Goal: Transaction & Acquisition: Download file/media

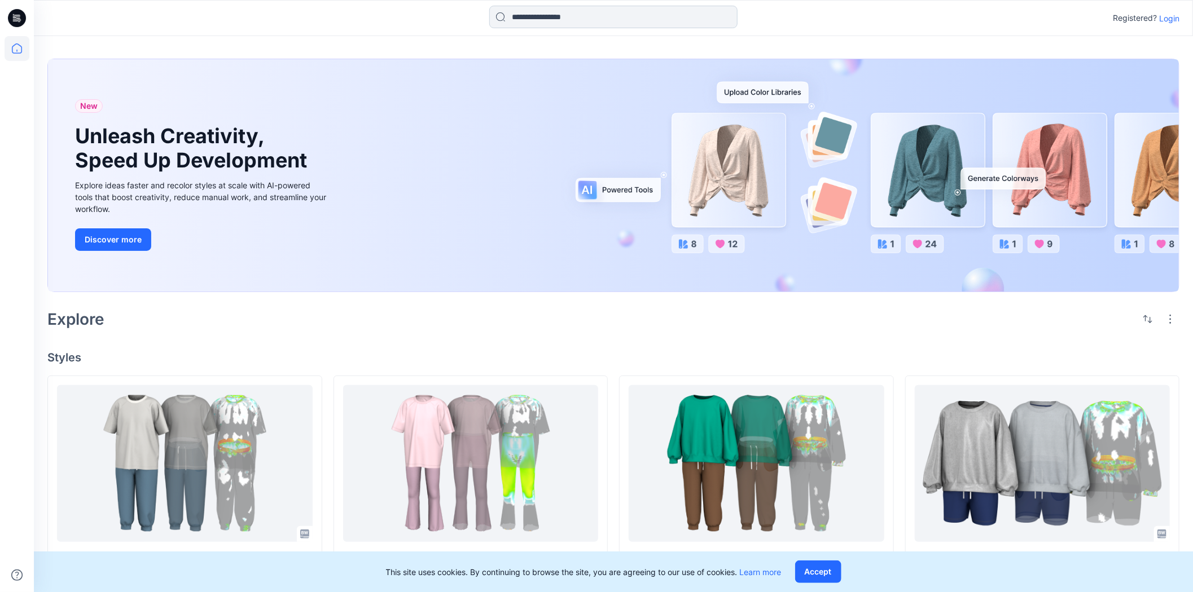
click at [550, 24] on input at bounding box center [613, 17] width 248 height 23
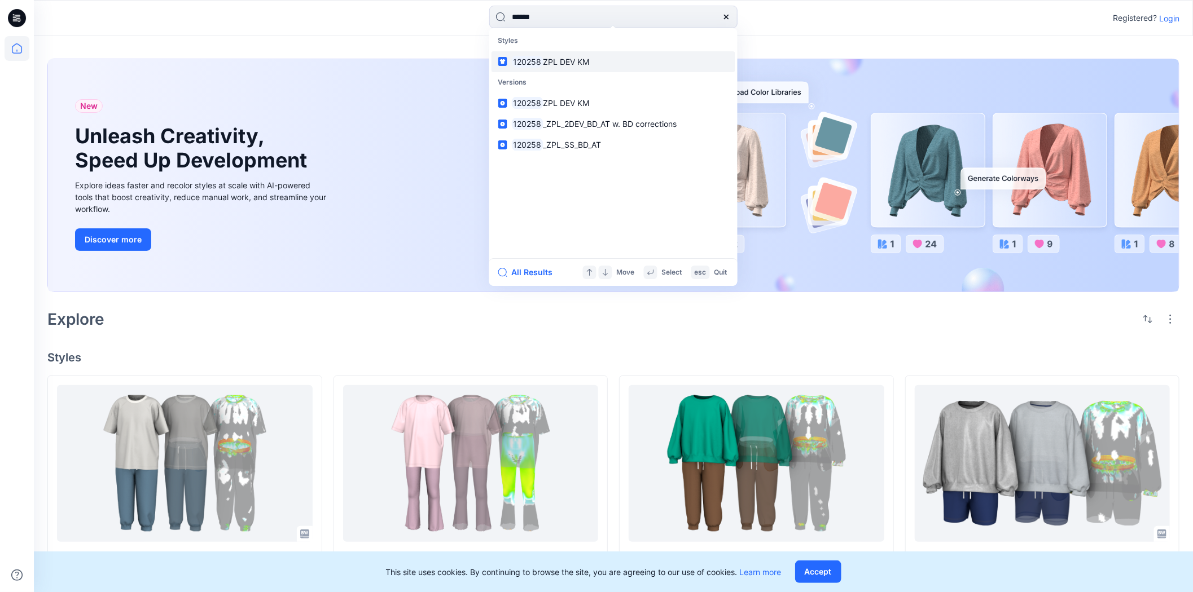
type input "******"
click at [549, 57] on span "ZPL DEV KM" at bounding box center [566, 62] width 46 height 10
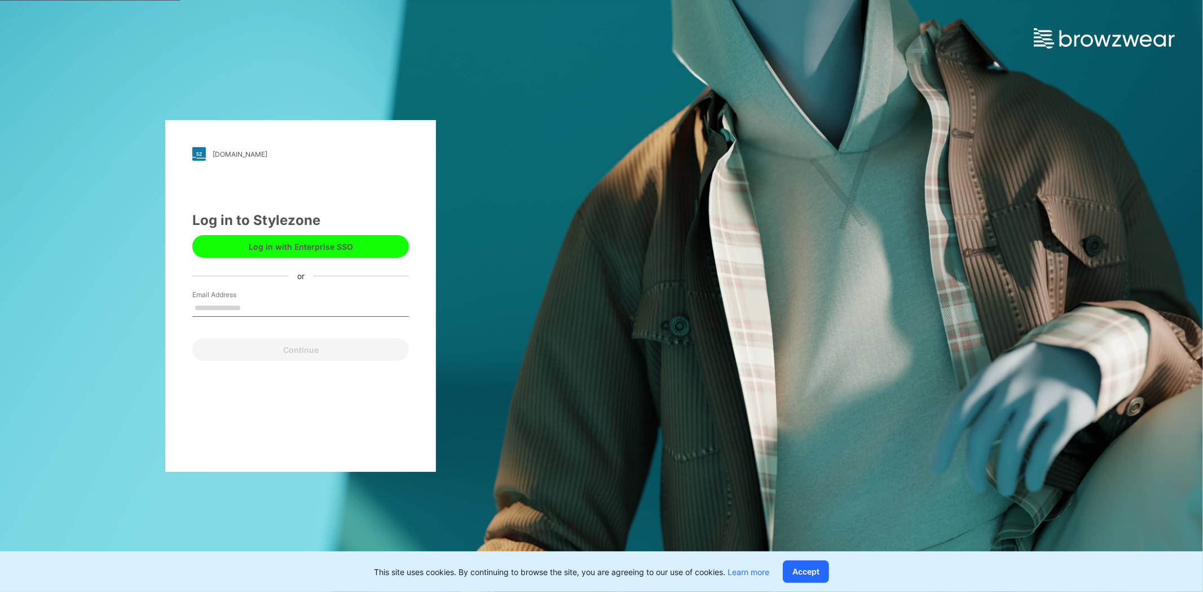
click at [284, 306] on input "Email Address" at bounding box center [300, 308] width 217 height 17
type input "**********"
click at [301, 352] on button "Continue" at bounding box center [300, 350] width 217 height 23
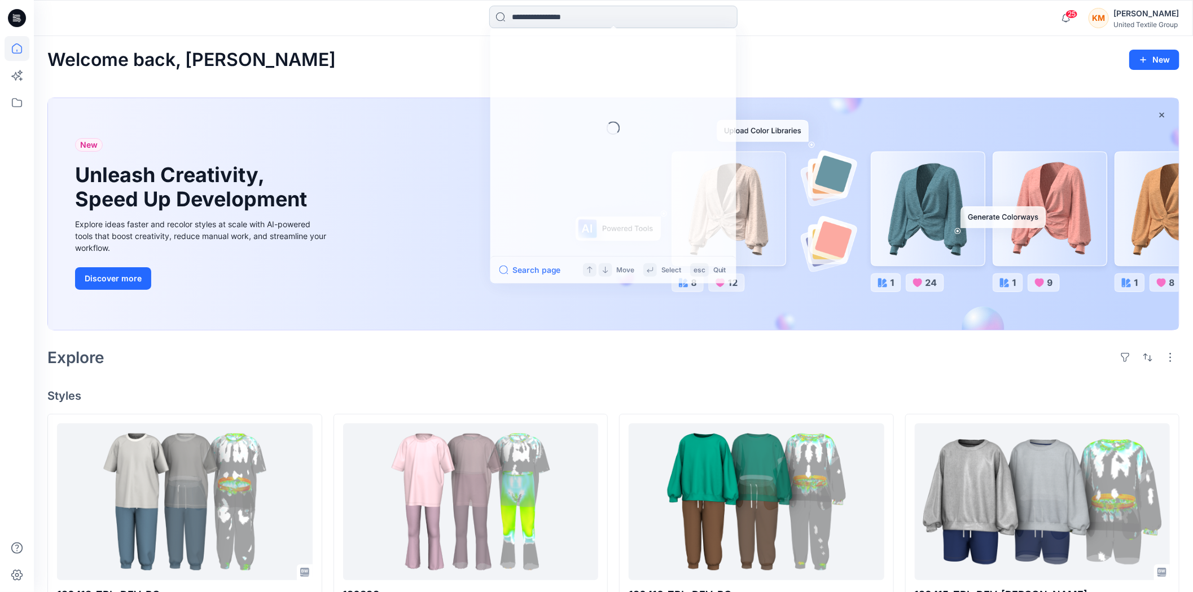
click at [544, 15] on input at bounding box center [613, 17] width 248 height 23
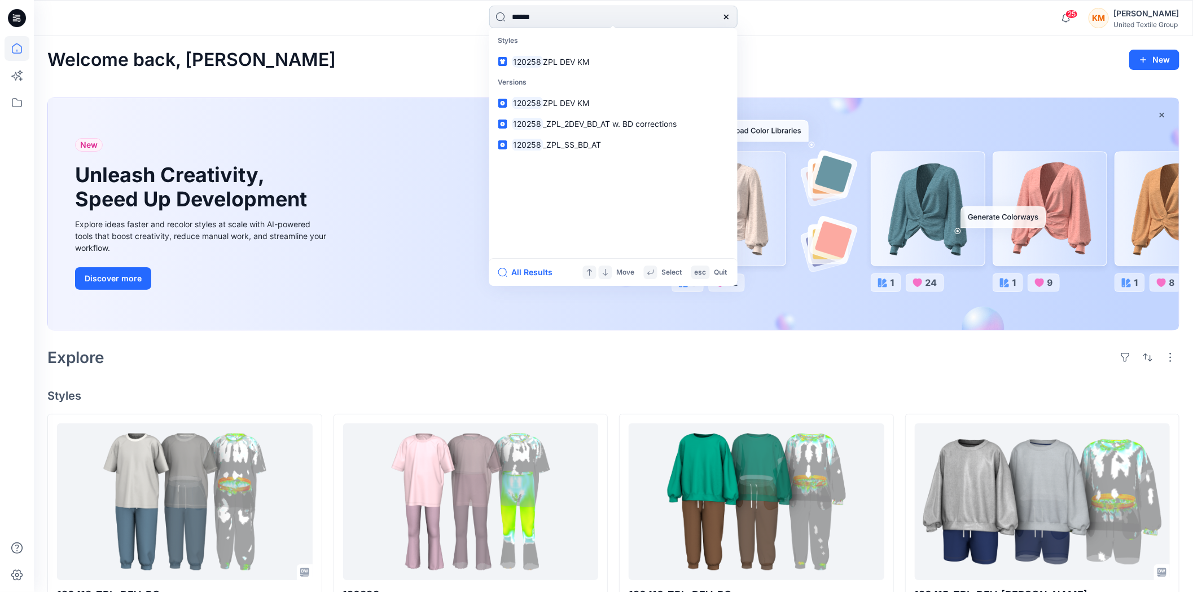
type input "******"
click at [559, 61] on span "ZPL DEV KM" at bounding box center [566, 62] width 46 height 10
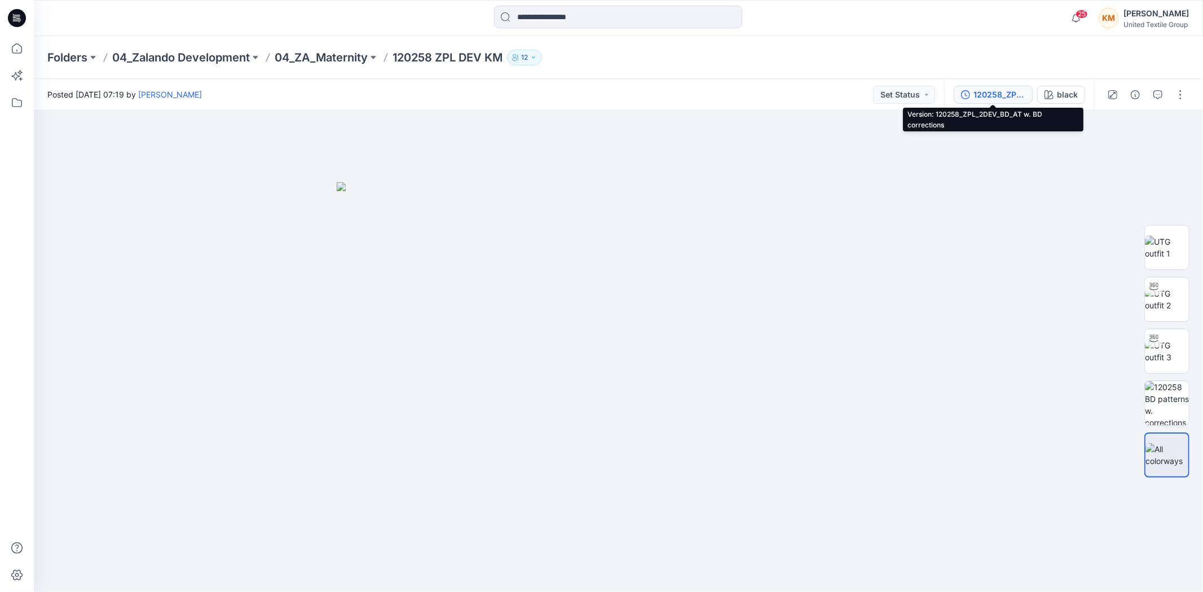
click at [984, 91] on div "120258_ZPL_2DEV_BD_AT w. BD corrections" at bounding box center [1000, 95] width 52 height 12
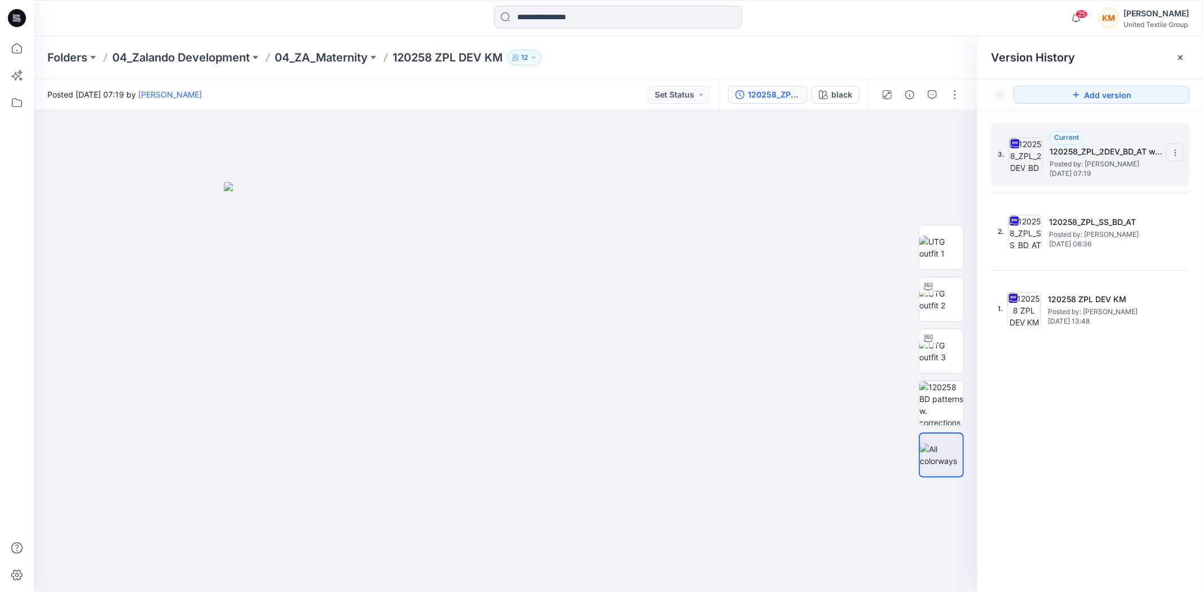
click at [1175, 151] on icon at bounding box center [1175, 152] width 9 height 9
click at [1115, 176] on span "Download Source BW File" at bounding box center [1118, 176] width 94 height 14
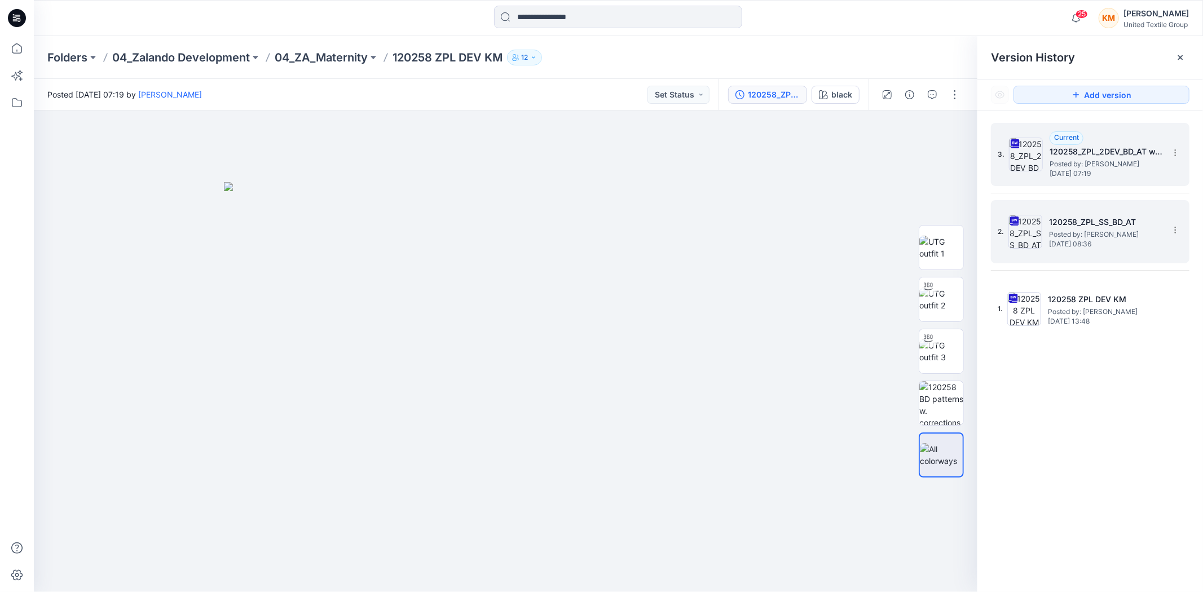
click at [1103, 231] on span "Posted by: Anastasija Trusakova" at bounding box center [1105, 234] width 113 height 11
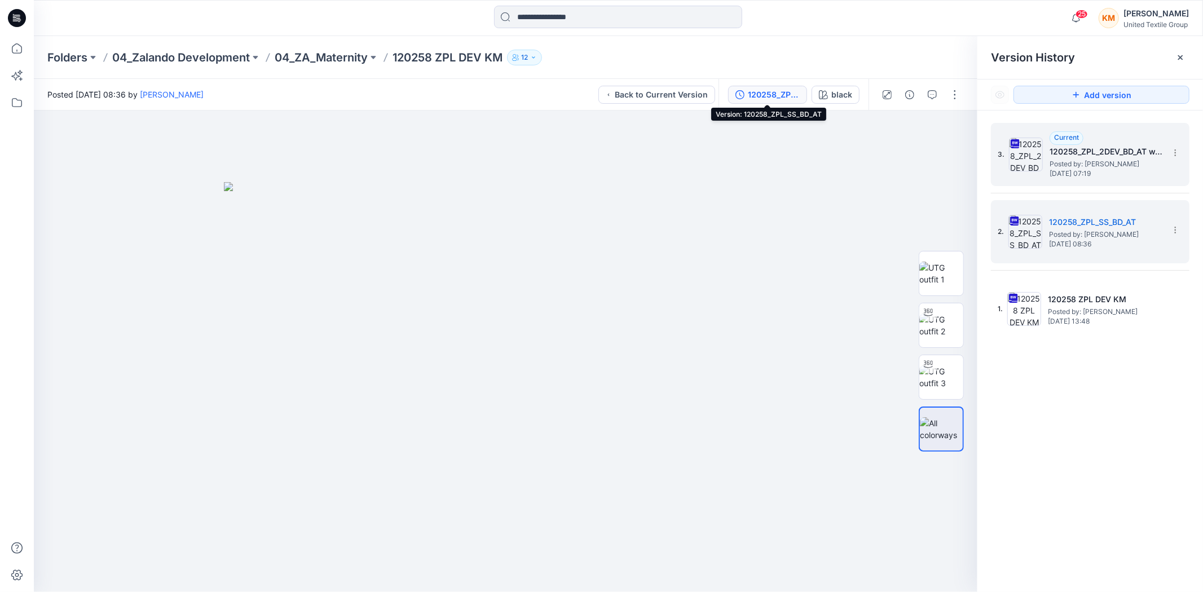
click at [758, 89] on div "120258_ZPL_SS_BD_AT" at bounding box center [774, 95] width 52 height 12
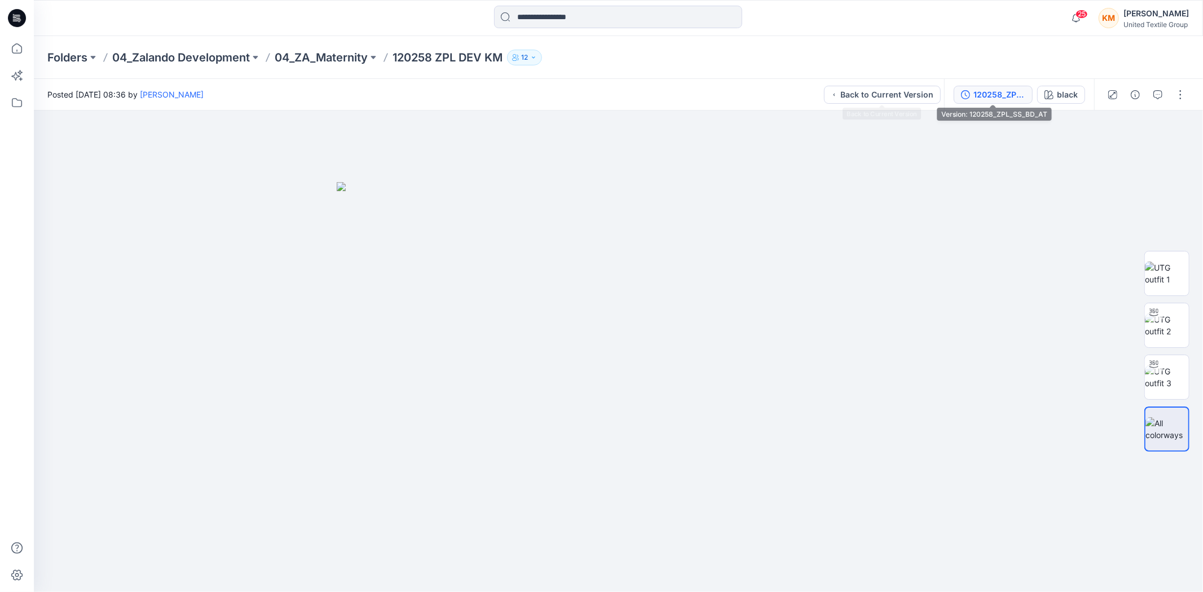
click at [1007, 93] on div "120258_ZPL_SS_BD_AT" at bounding box center [1000, 95] width 52 height 12
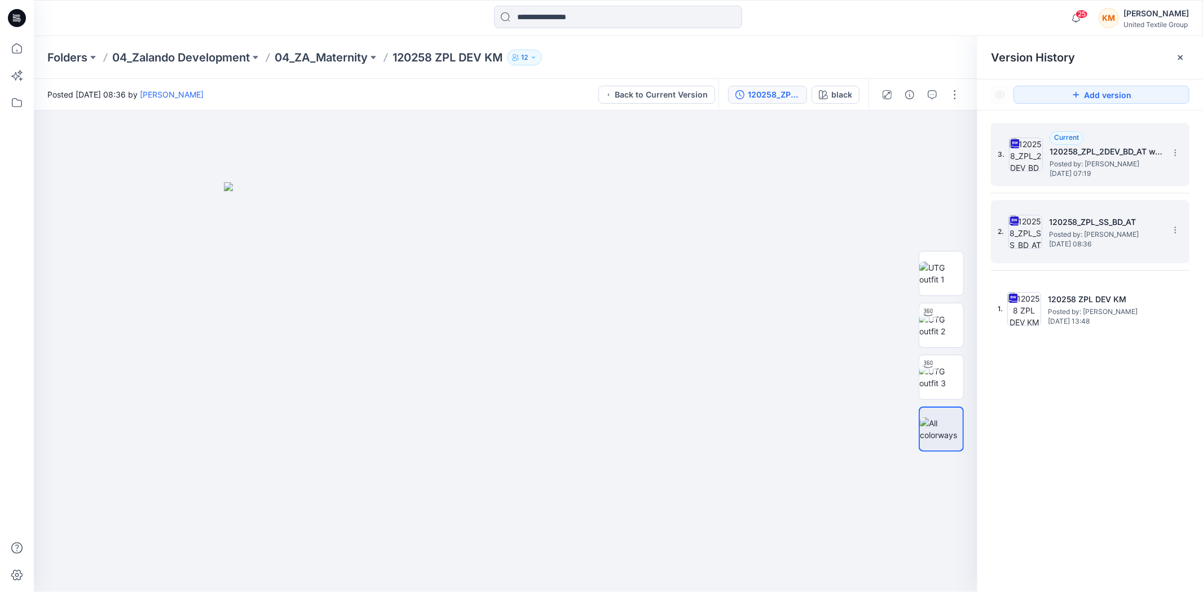
click at [1096, 230] on span "Posted by: Anastasija Trusakova" at bounding box center [1105, 234] width 113 height 11
click at [1175, 227] on icon at bounding box center [1175, 227] width 1 height 1
click at [1127, 247] on span "Download Source BW File" at bounding box center [1118, 253] width 94 height 14
click at [1106, 158] on h5 "120258_ZPL_2DEV_BD_AT w. BD corrections" at bounding box center [1106, 152] width 113 height 14
